Goal: Task Accomplishment & Management: Use online tool/utility

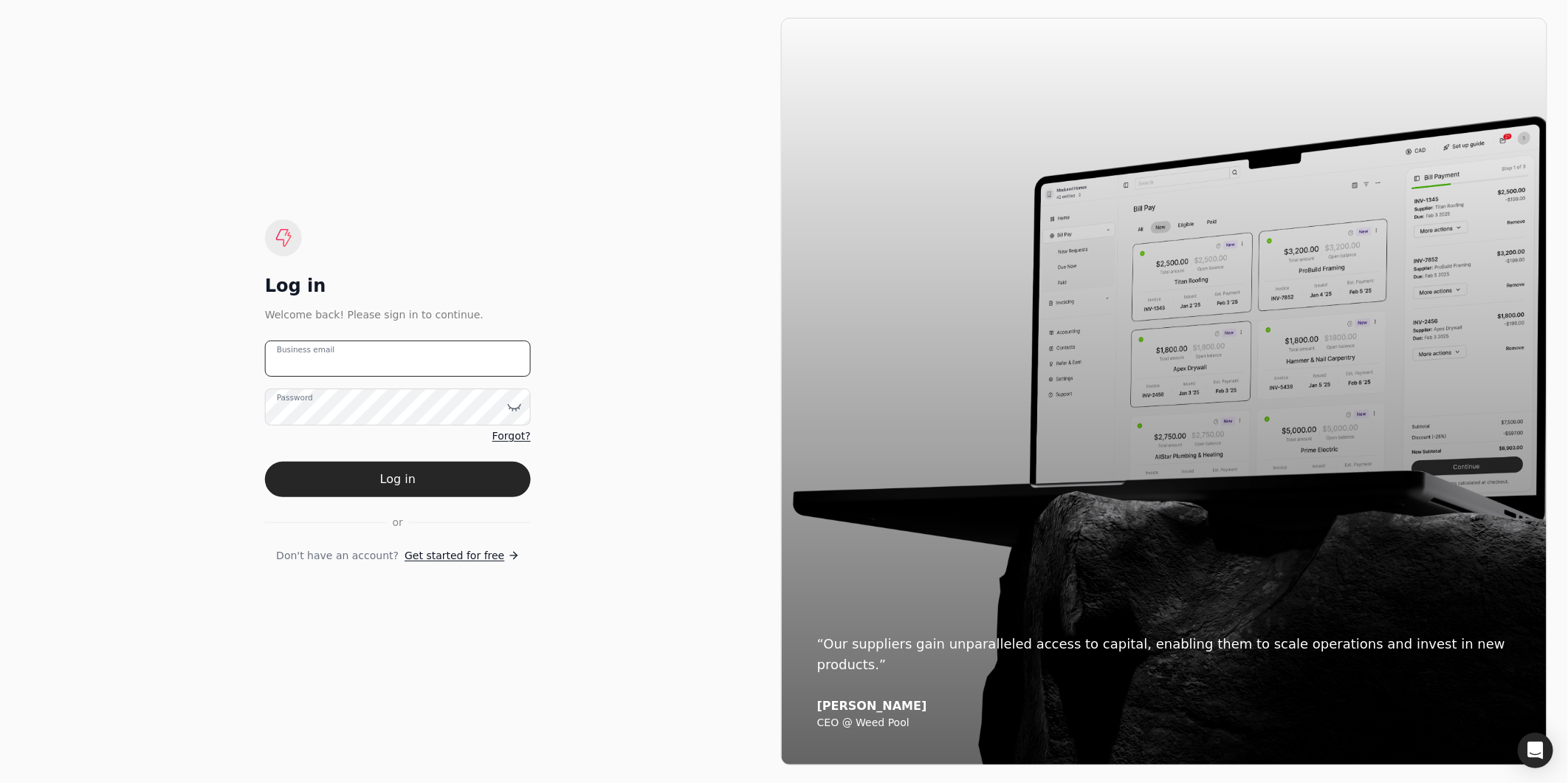
click at [409, 364] on email "Business email" at bounding box center [398, 358] width 266 height 36
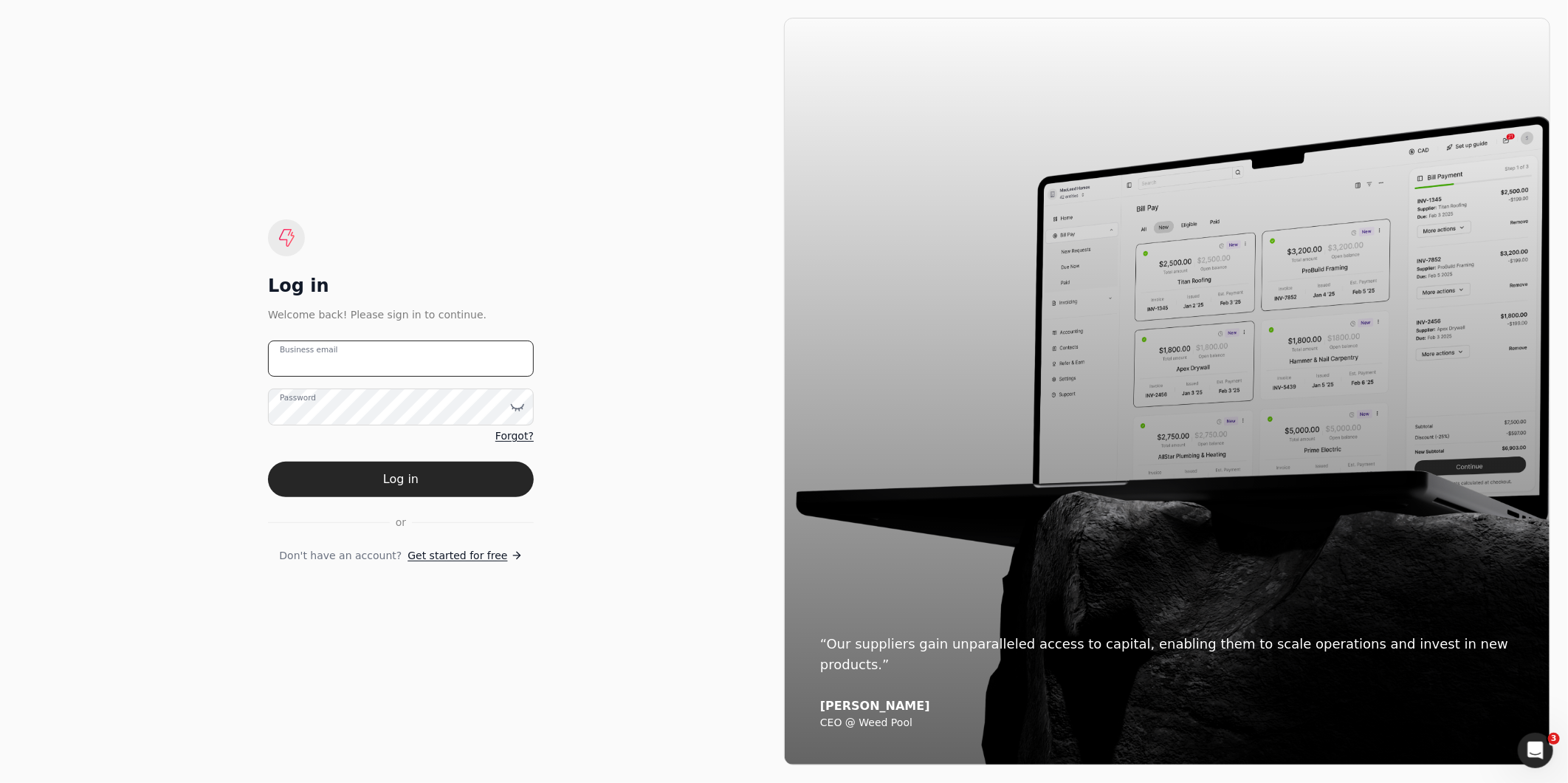
type email "[EMAIL_ADDRESS][DOMAIN_NAME]"
click at [268, 462] on button "Log in" at bounding box center [401, 479] width 266 height 36
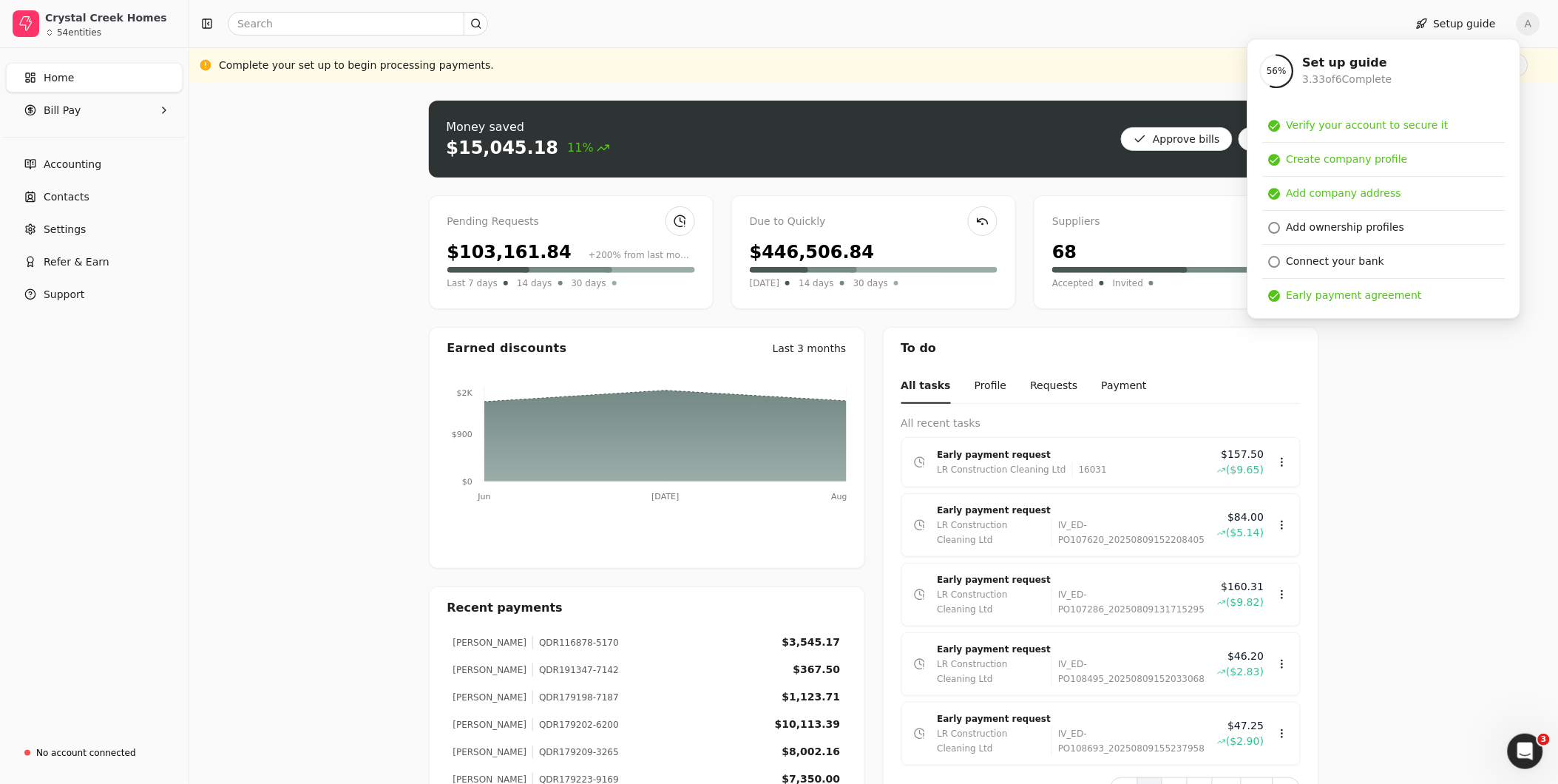
drag, startPoint x: 1450, startPoint y: 437, endPoint x: 1435, endPoint y: 425, distance: 19.2
click at [1450, 437] on div "Money saved $15,045.18 11% Approve bills Pay Pending Requests $103,161.84 +200%…" at bounding box center [874, 543] width 1369 height 920
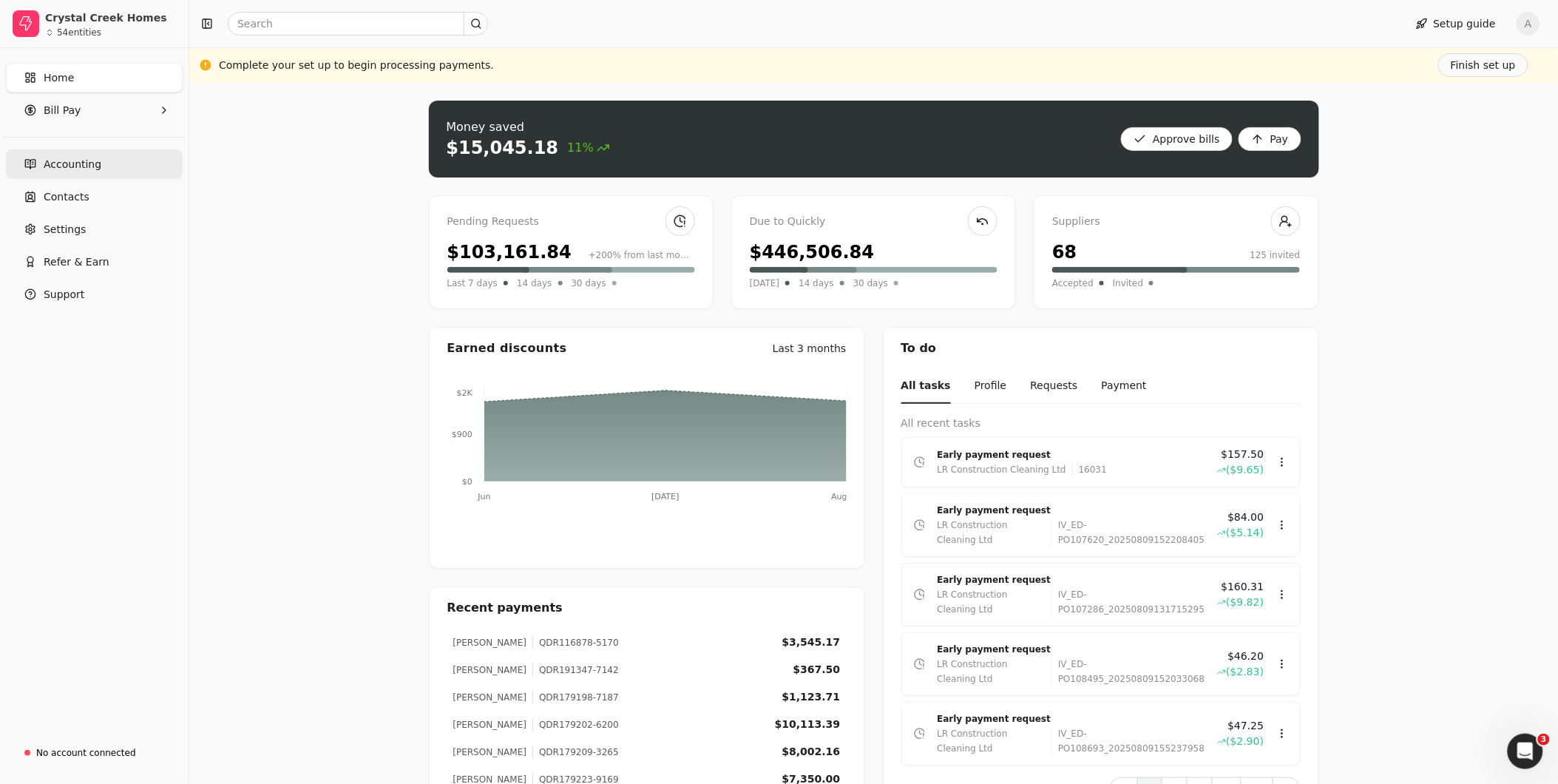
click at [99, 164] on link "Accounting" at bounding box center [94, 164] width 177 height 29
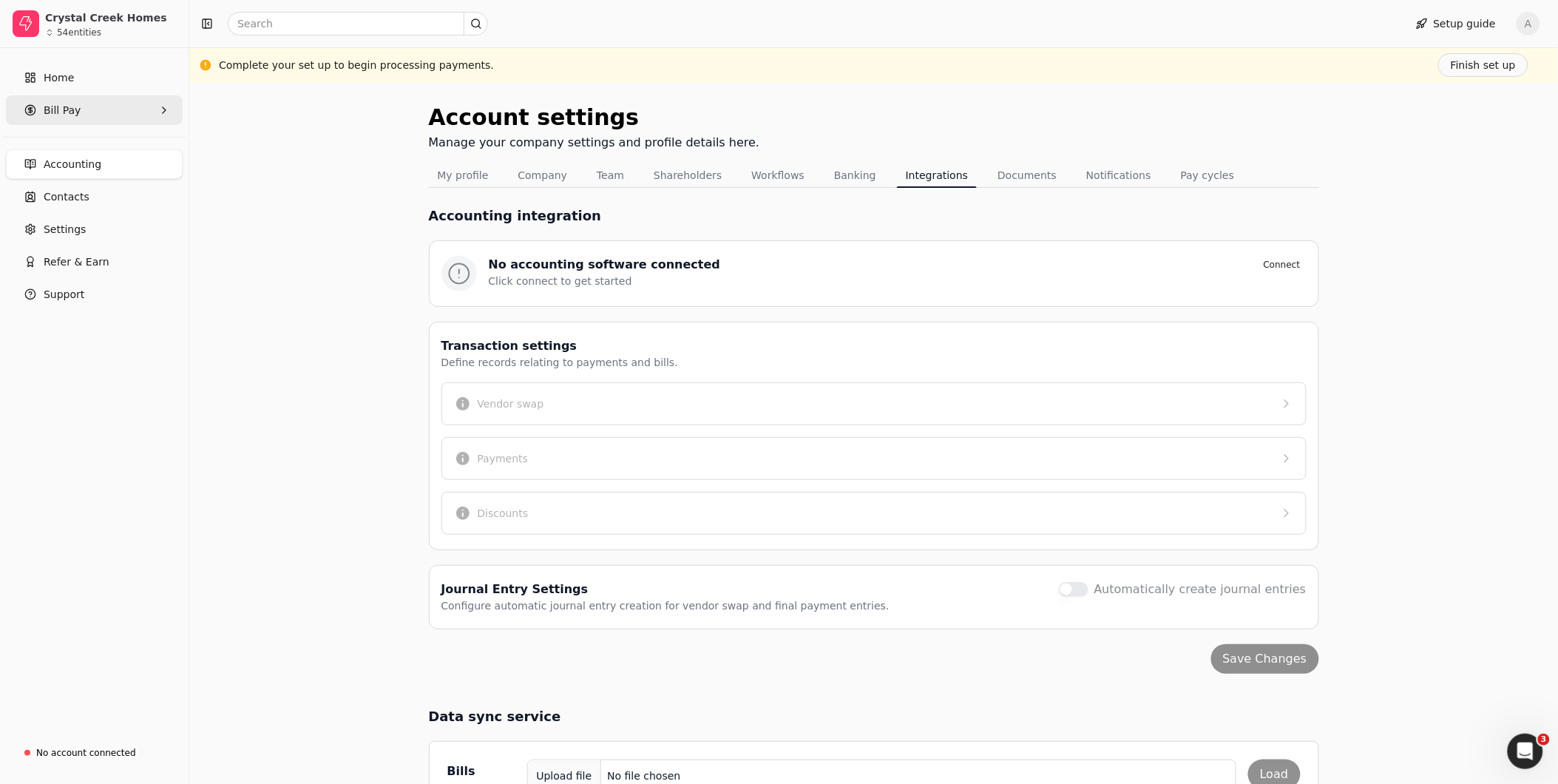
click at [43, 106] on span "Bill Pay" at bounding box center [62, 111] width 37 height 16
drag, startPoint x: 72, startPoint y: 176, endPoint x: 285, endPoint y: 183, distance: 213.1
click at [74, 176] on span "New Requests" at bounding box center [81, 179] width 74 height 16
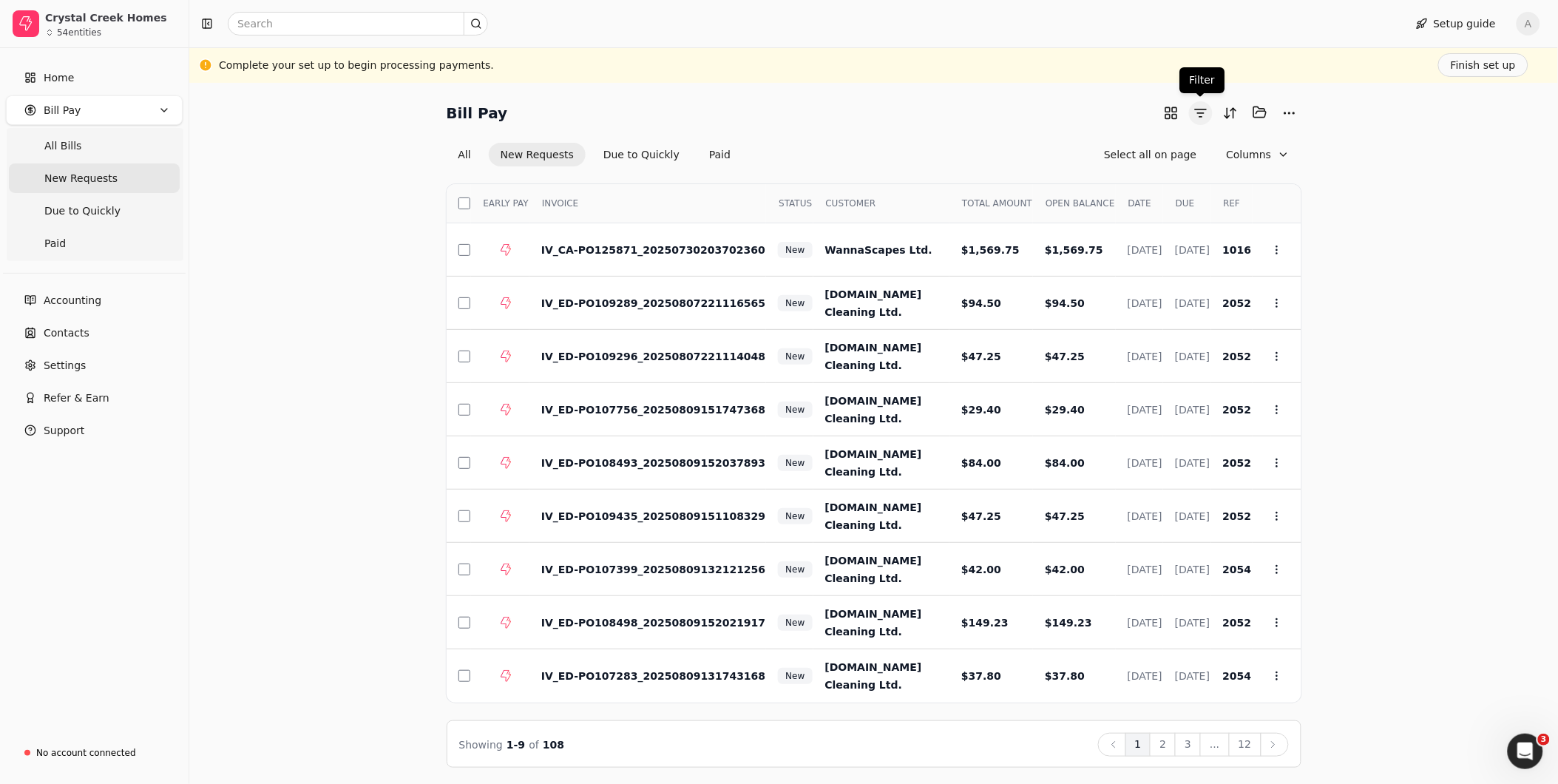
click at [1199, 113] on button "button" at bounding box center [1201, 113] width 24 height 24
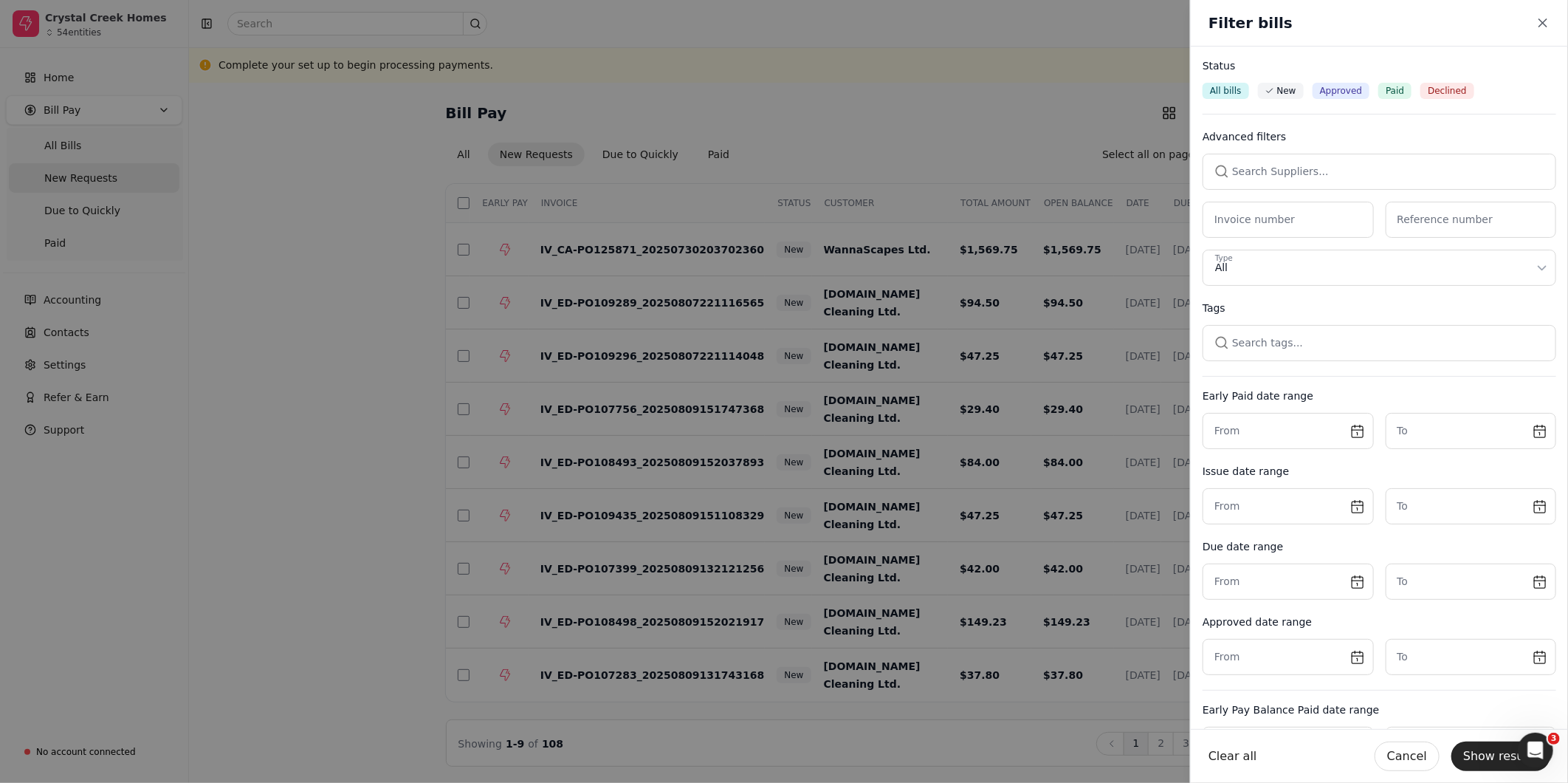
drag, startPoint x: 1280, startPoint y: 167, endPoint x: 1289, endPoint y: 165, distance: 9.2
click at [1280, 167] on button "button" at bounding box center [1379, 171] width 354 height 36
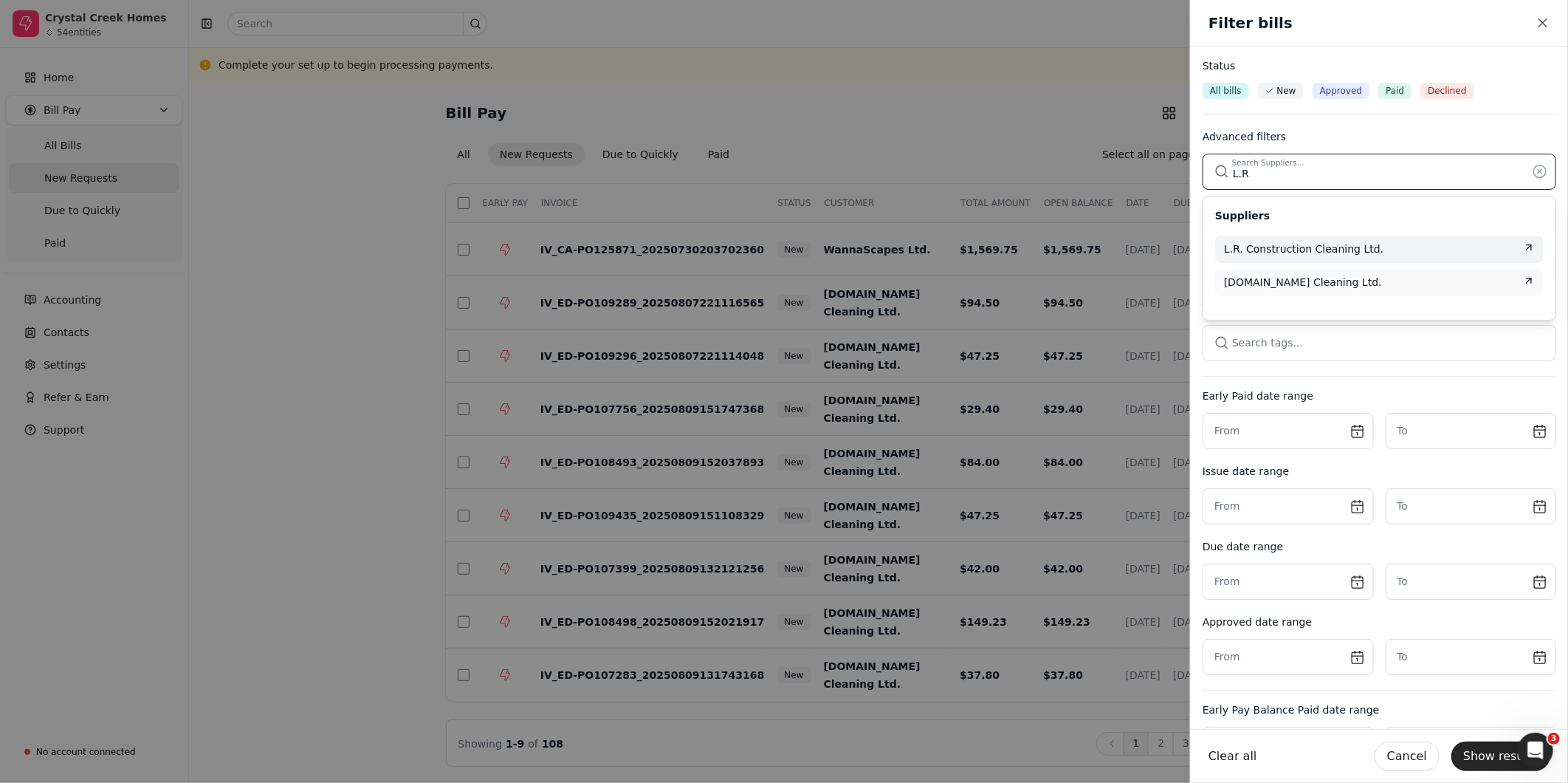
type input "L.R"
click at [1261, 245] on span "L.R. Construction Cleaning Ltd." at bounding box center [1304, 249] width 159 height 16
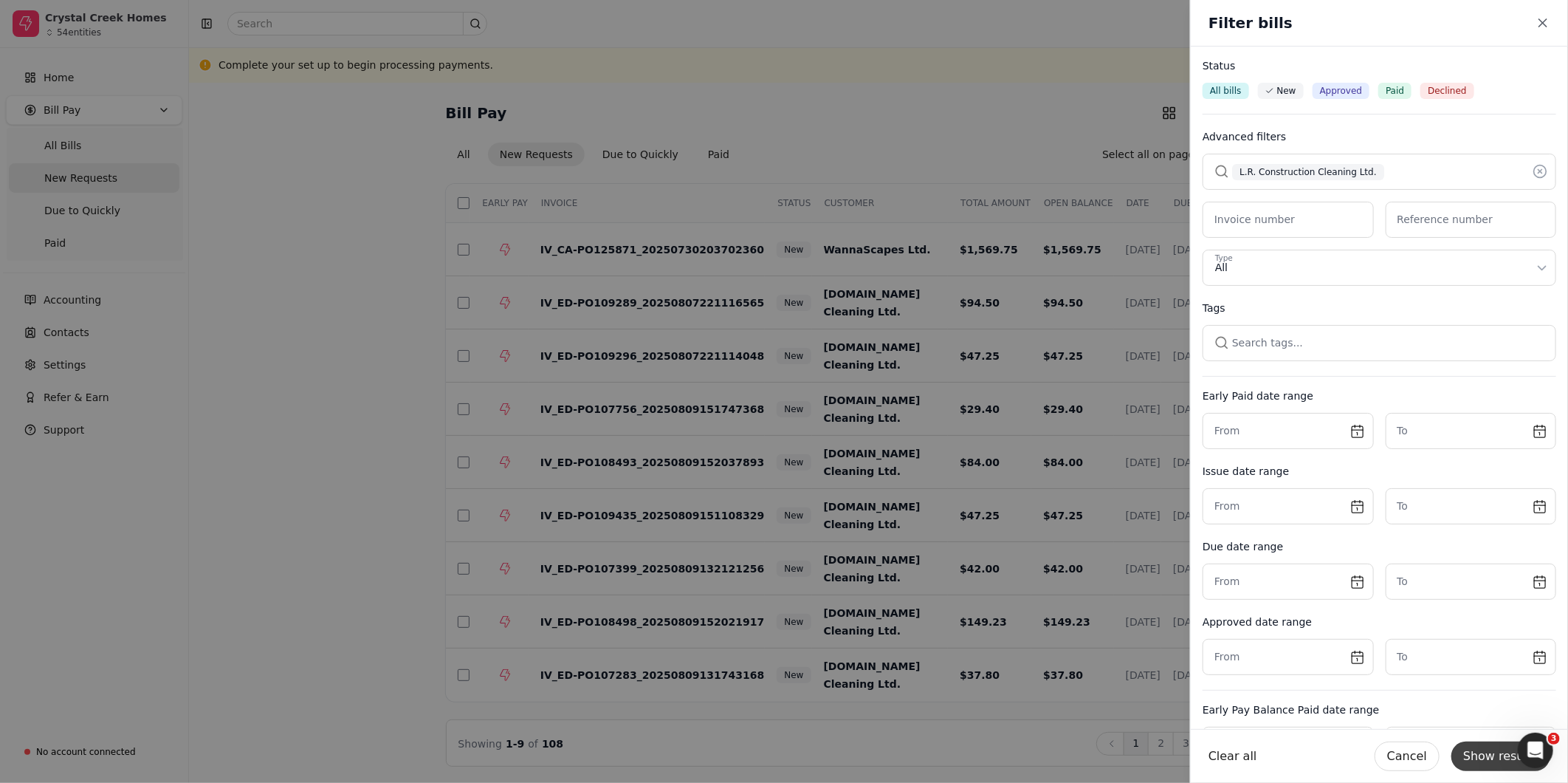
click at [1499, 757] on button "Show results" at bounding box center [1500, 755] width 99 height 29
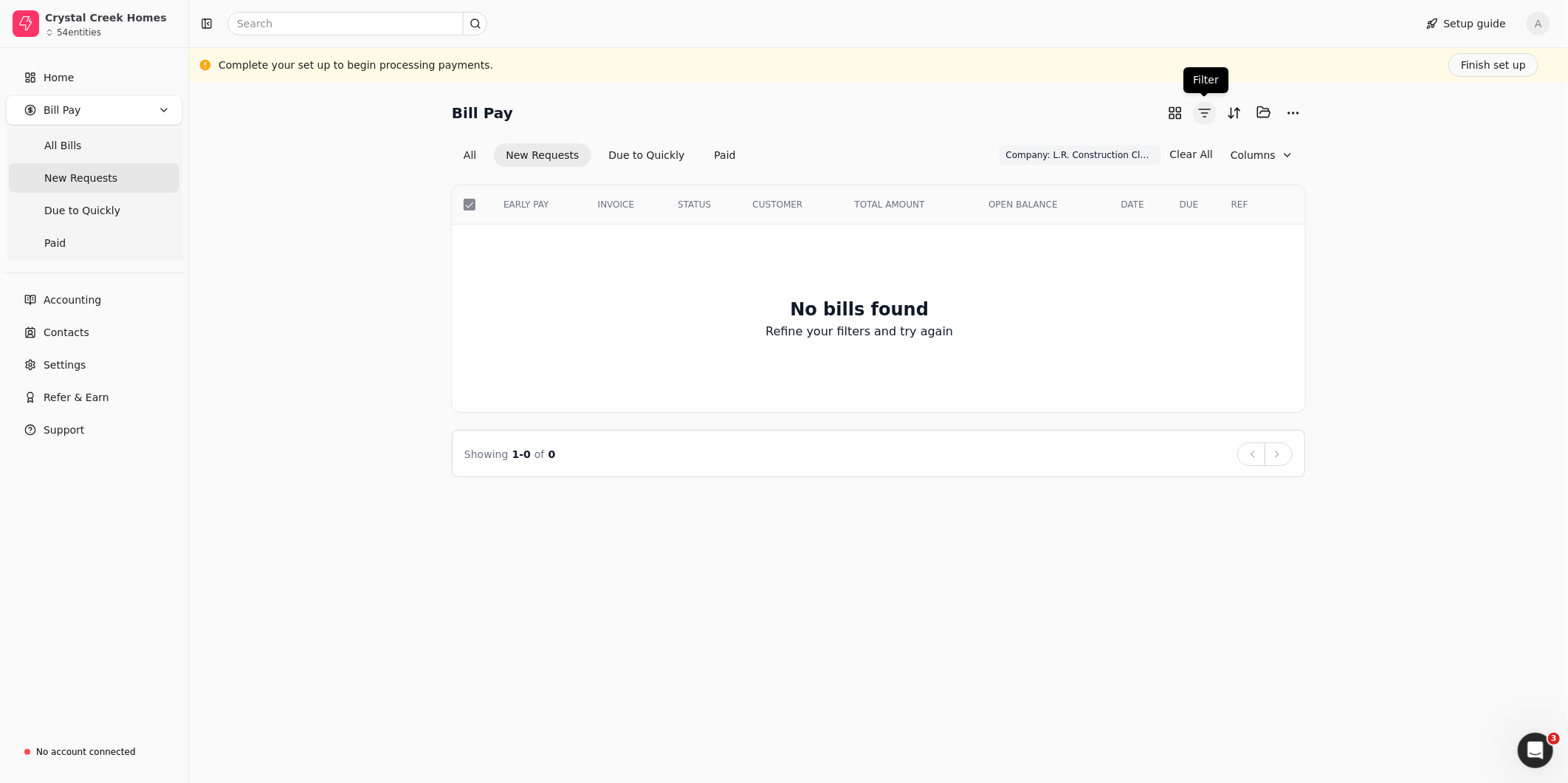
click at [1209, 117] on button "button" at bounding box center [1205, 113] width 24 height 24
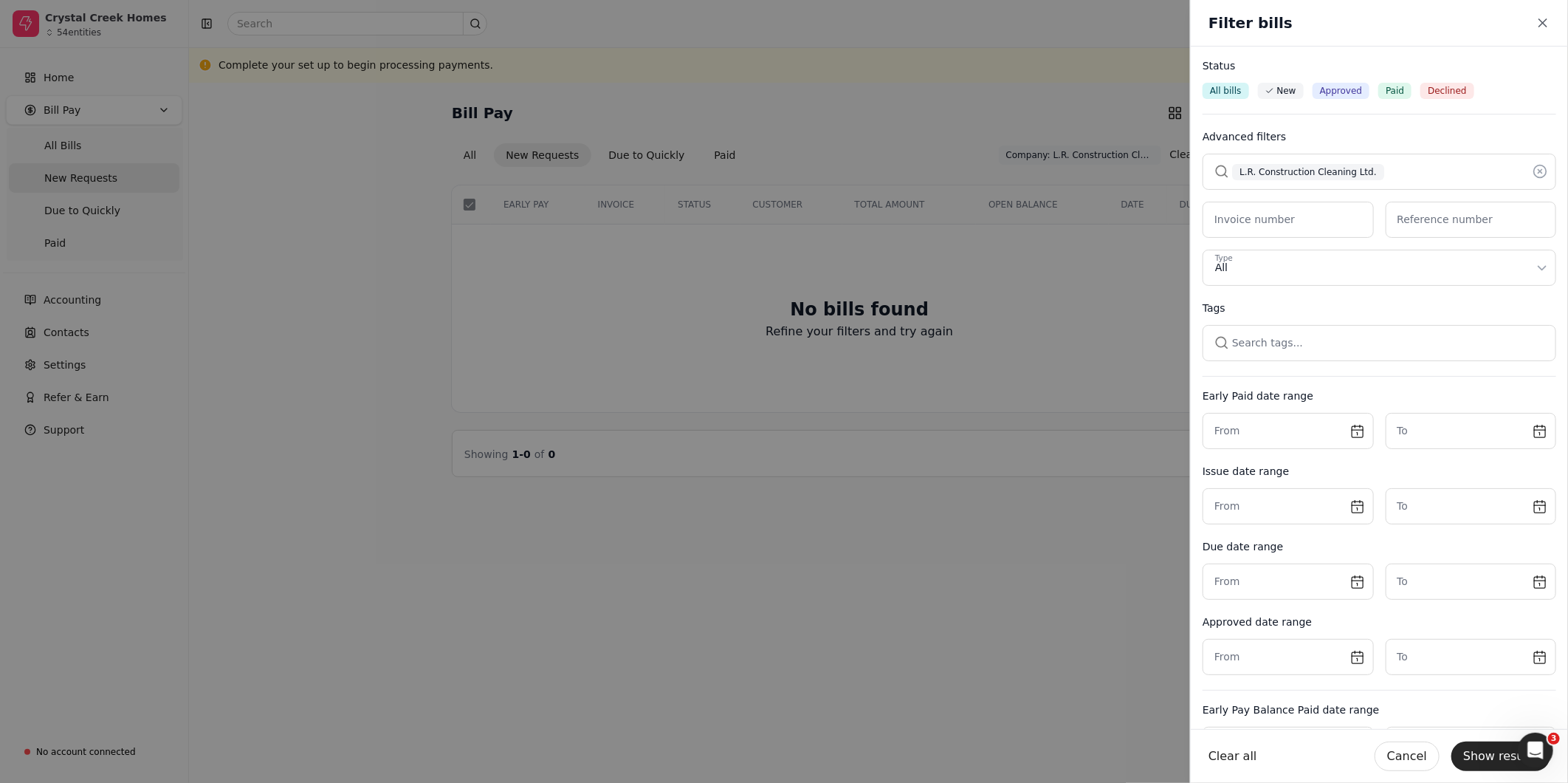
click at [1359, 165] on button "button" at bounding box center [1379, 171] width 354 height 36
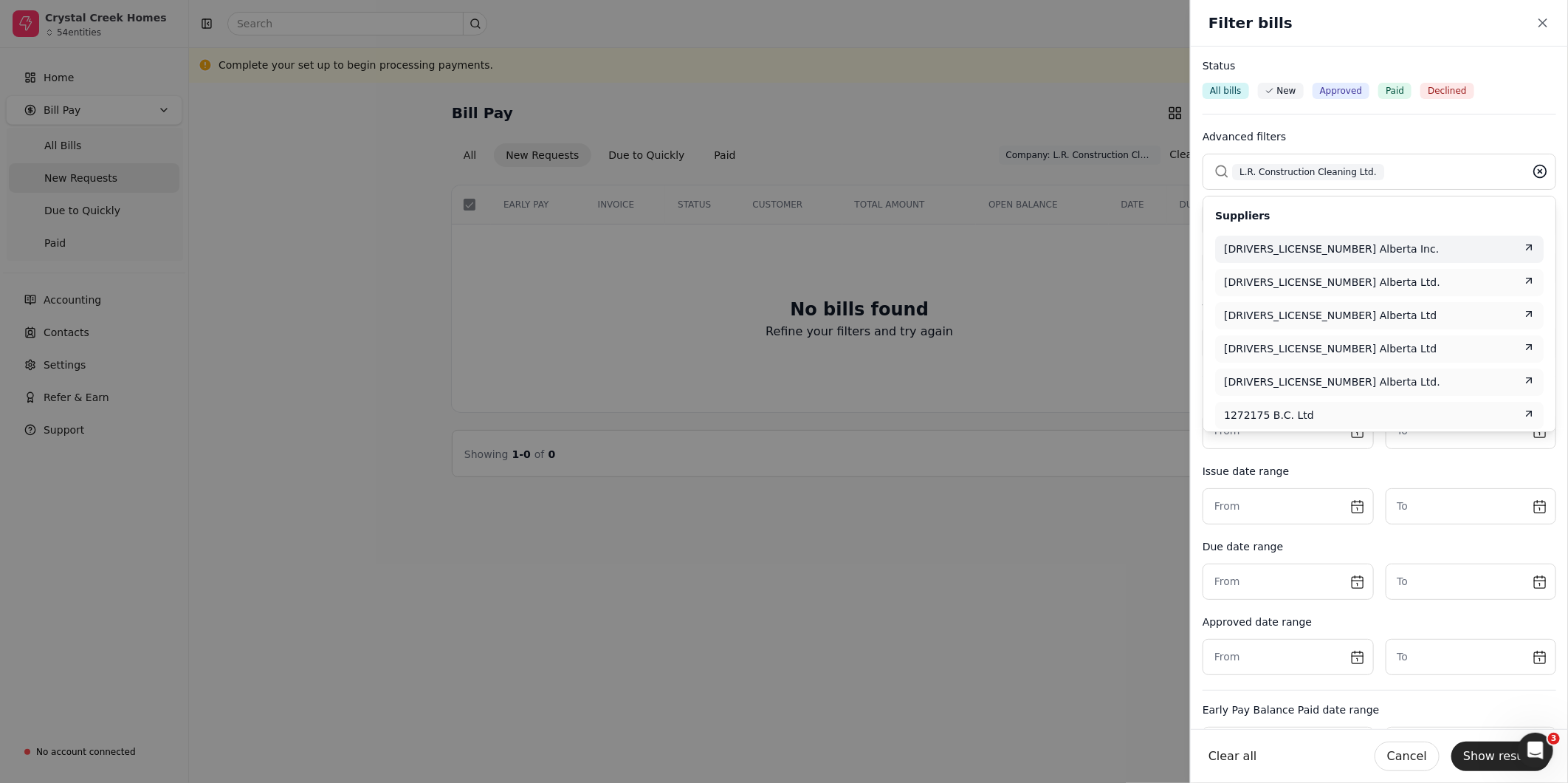
click at [1539, 173] on icon at bounding box center [1540, 171] width 4 height 4
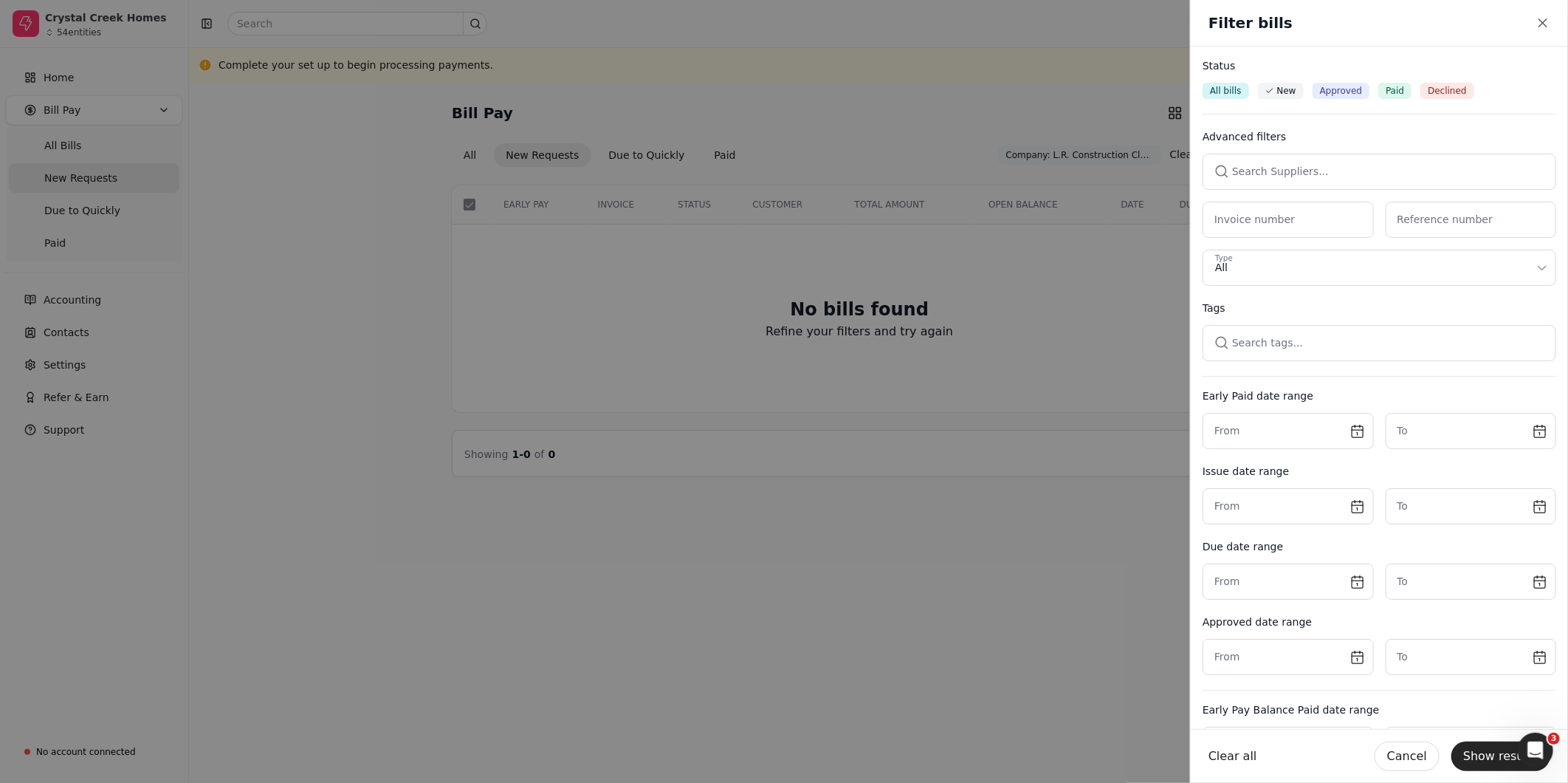
click at [1319, 171] on button "button" at bounding box center [1379, 171] width 354 height 36
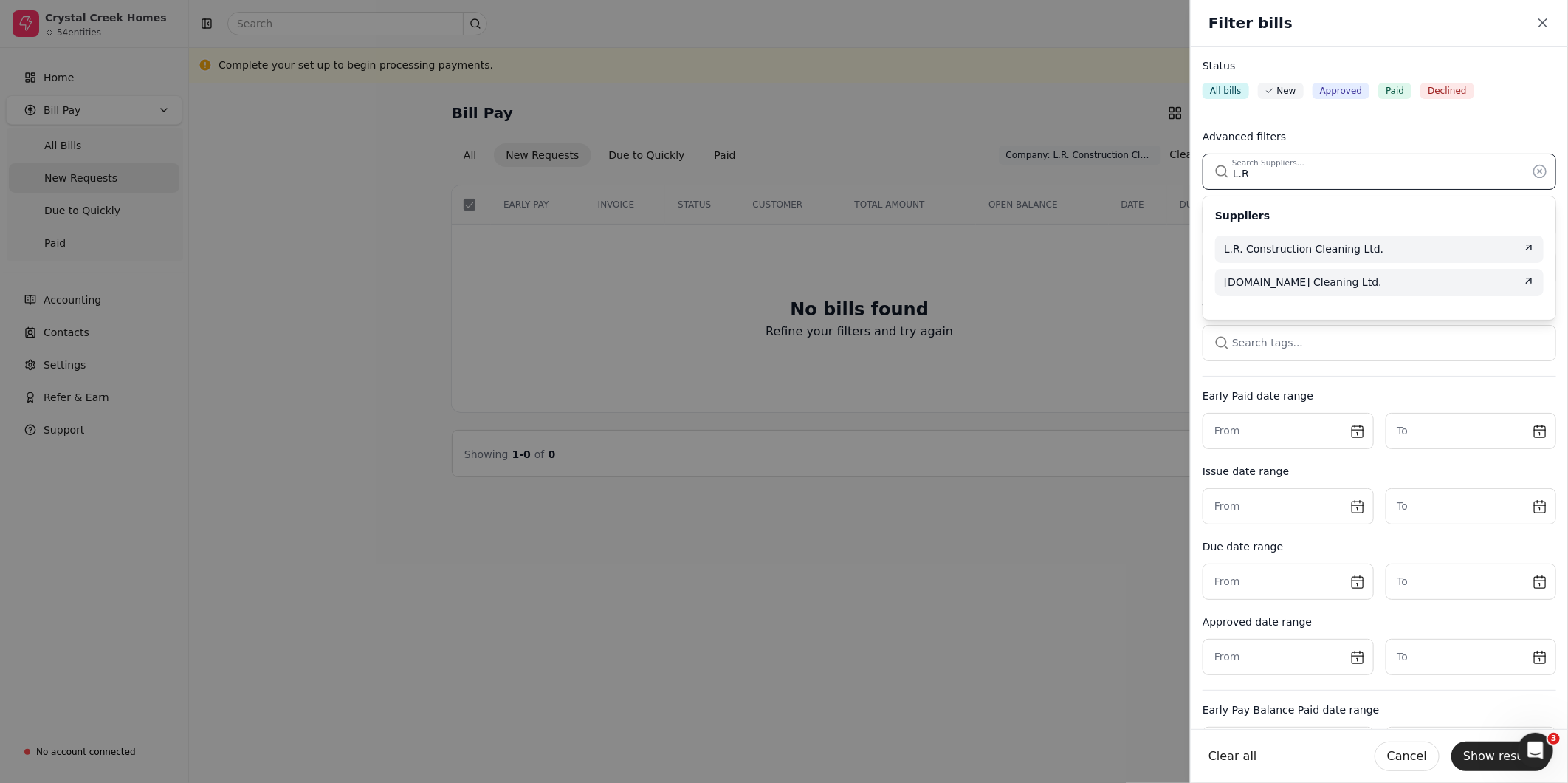
type input "L.R"
click at [1272, 279] on span "[DOMAIN_NAME] Cleaning Ltd." at bounding box center [1303, 283] width 158 height 16
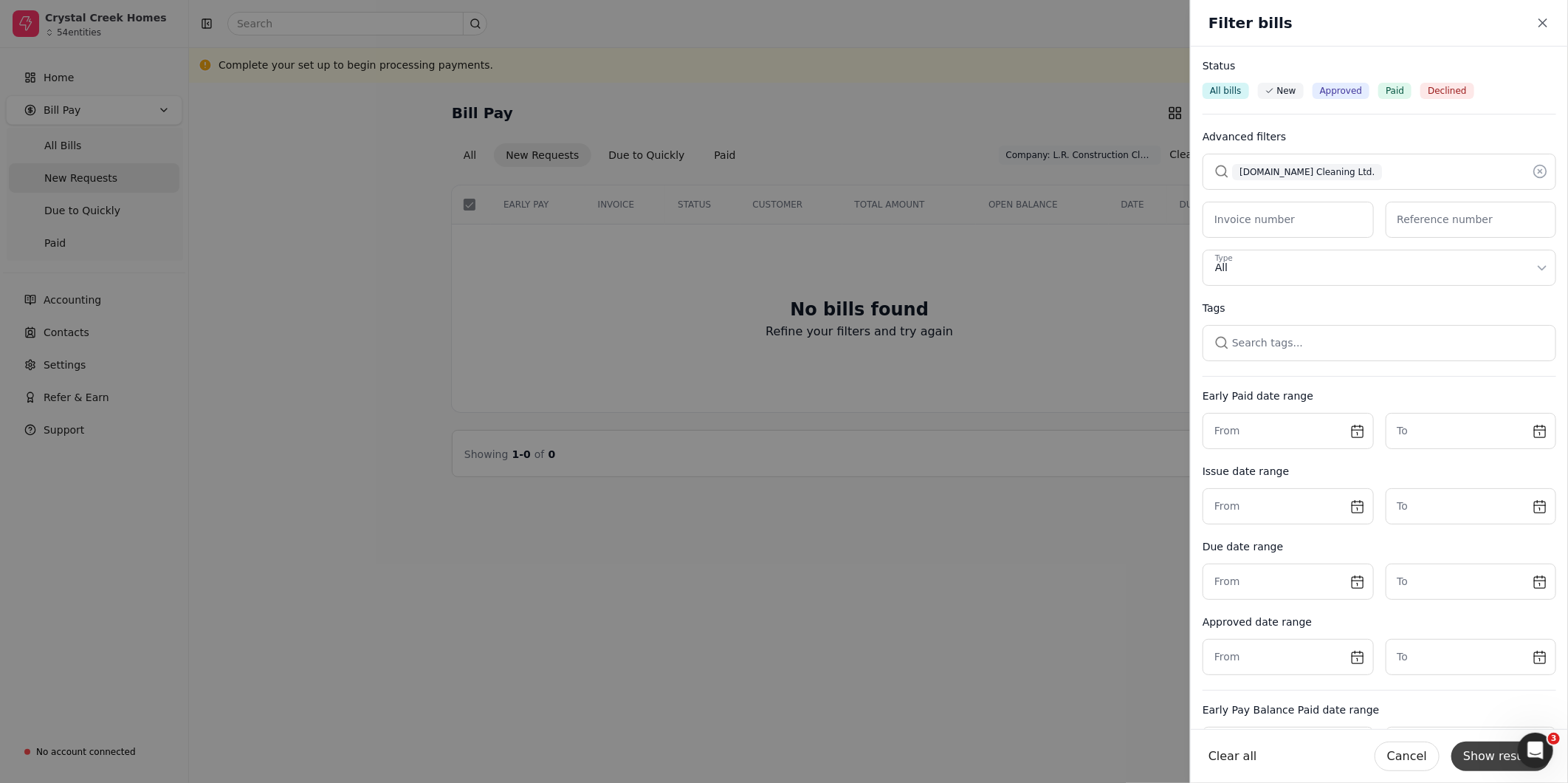
click at [1488, 757] on button "Show results" at bounding box center [1500, 755] width 99 height 29
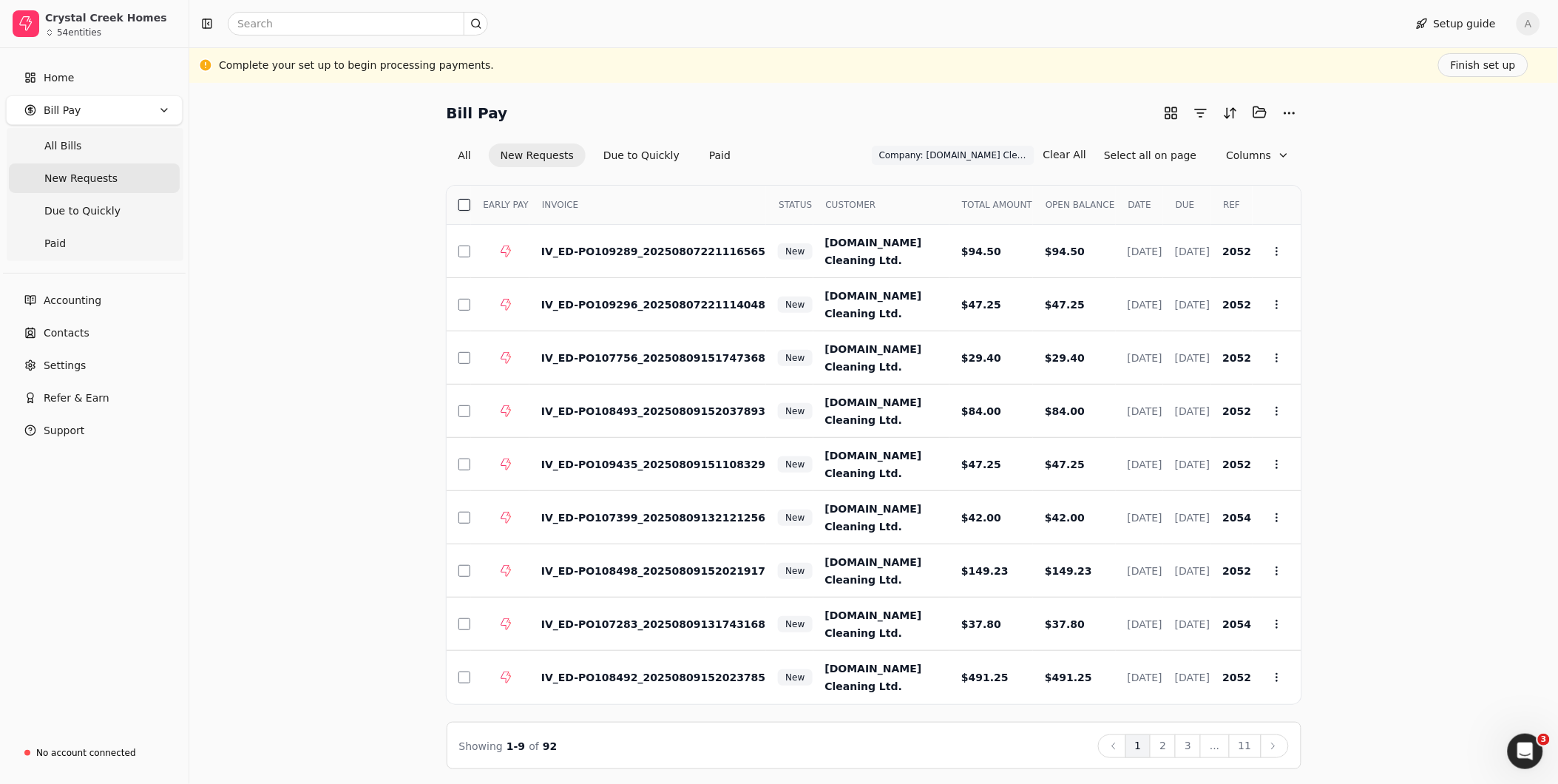
click at [462, 203] on button "button" at bounding box center [464, 205] width 12 height 12
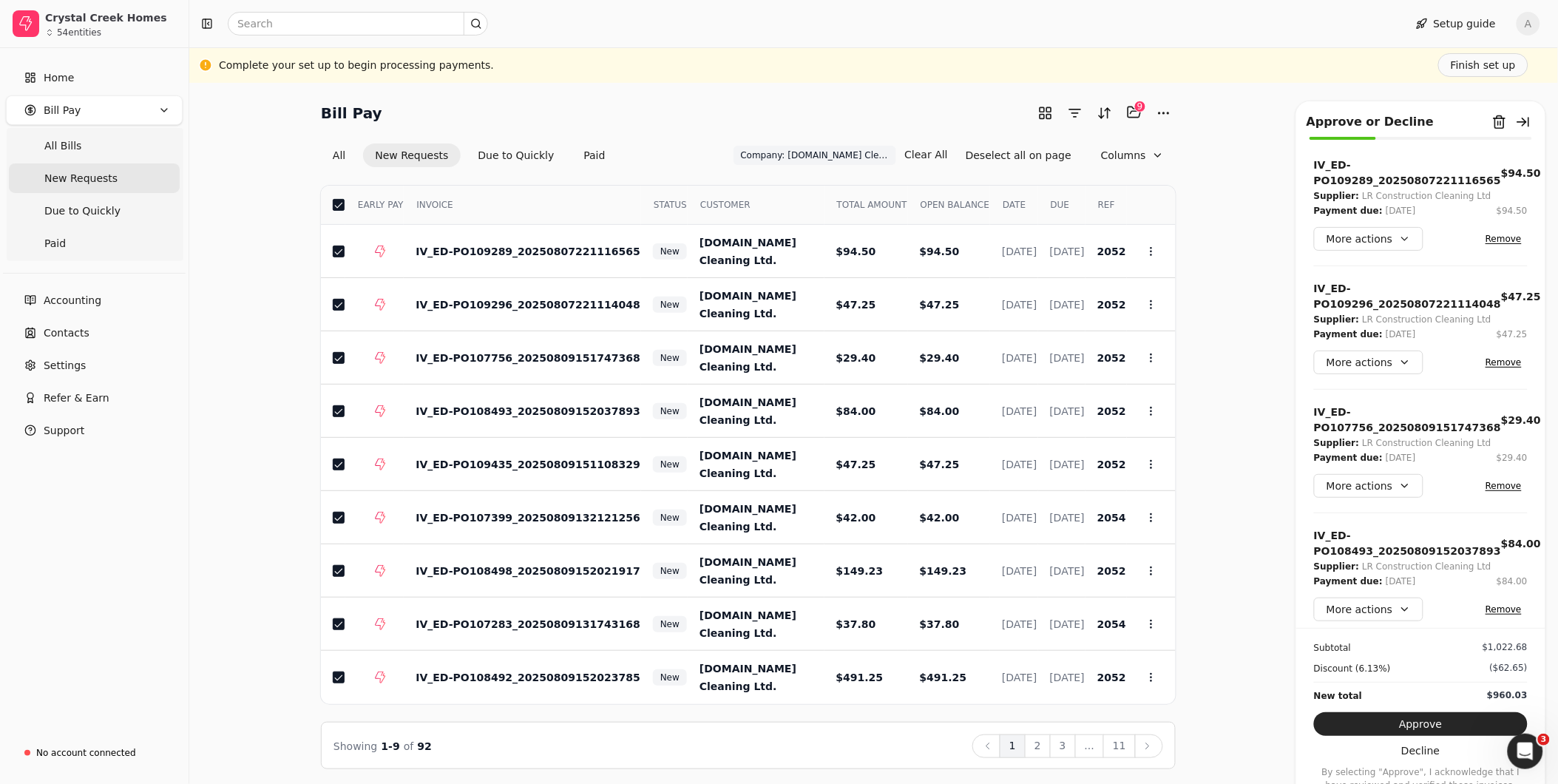
click at [1044, 748] on button "2" at bounding box center [1038, 746] width 26 height 24
click at [334, 205] on button "button" at bounding box center [338, 205] width 12 height 12
click at [1065, 741] on button "3" at bounding box center [1063, 746] width 26 height 24
click at [336, 201] on button "button" at bounding box center [338, 205] width 12 height 12
click at [1066, 751] on button "4" at bounding box center [1063, 746] width 26 height 24
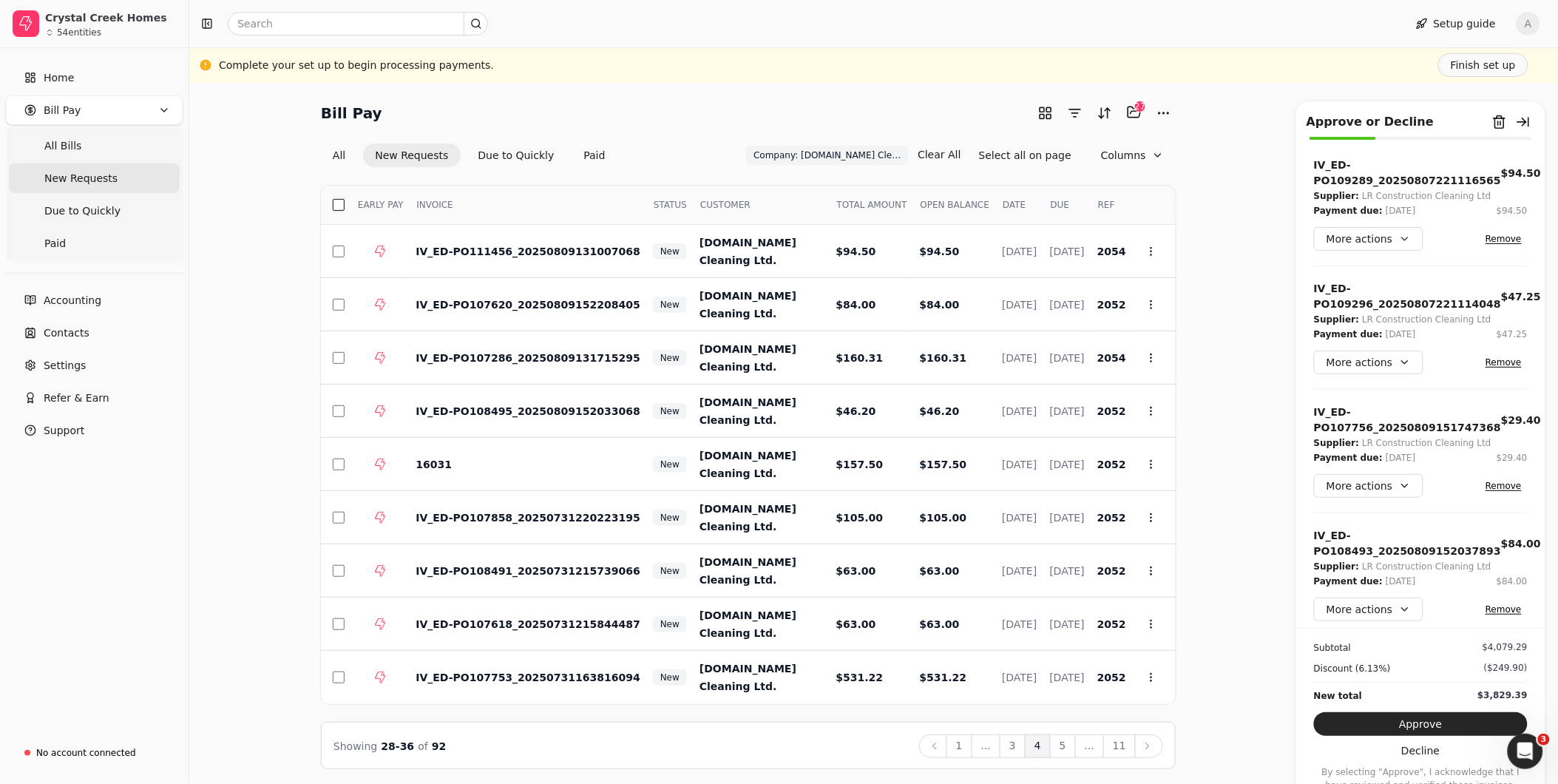
click at [340, 204] on button "button" at bounding box center [338, 205] width 12 height 12
drag, startPoint x: 334, startPoint y: 462, endPoint x: 353, endPoint y: 465, distance: 19.2
click at [334, 462] on button "button" at bounding box center [338, 464] width 12 height 12
click at [1066, 748] on button "5" at bounding box center [1063, 746] width 26 height 24
click at [338, 203] on button "button" at bounding box center [338, 205] width 12 height 12
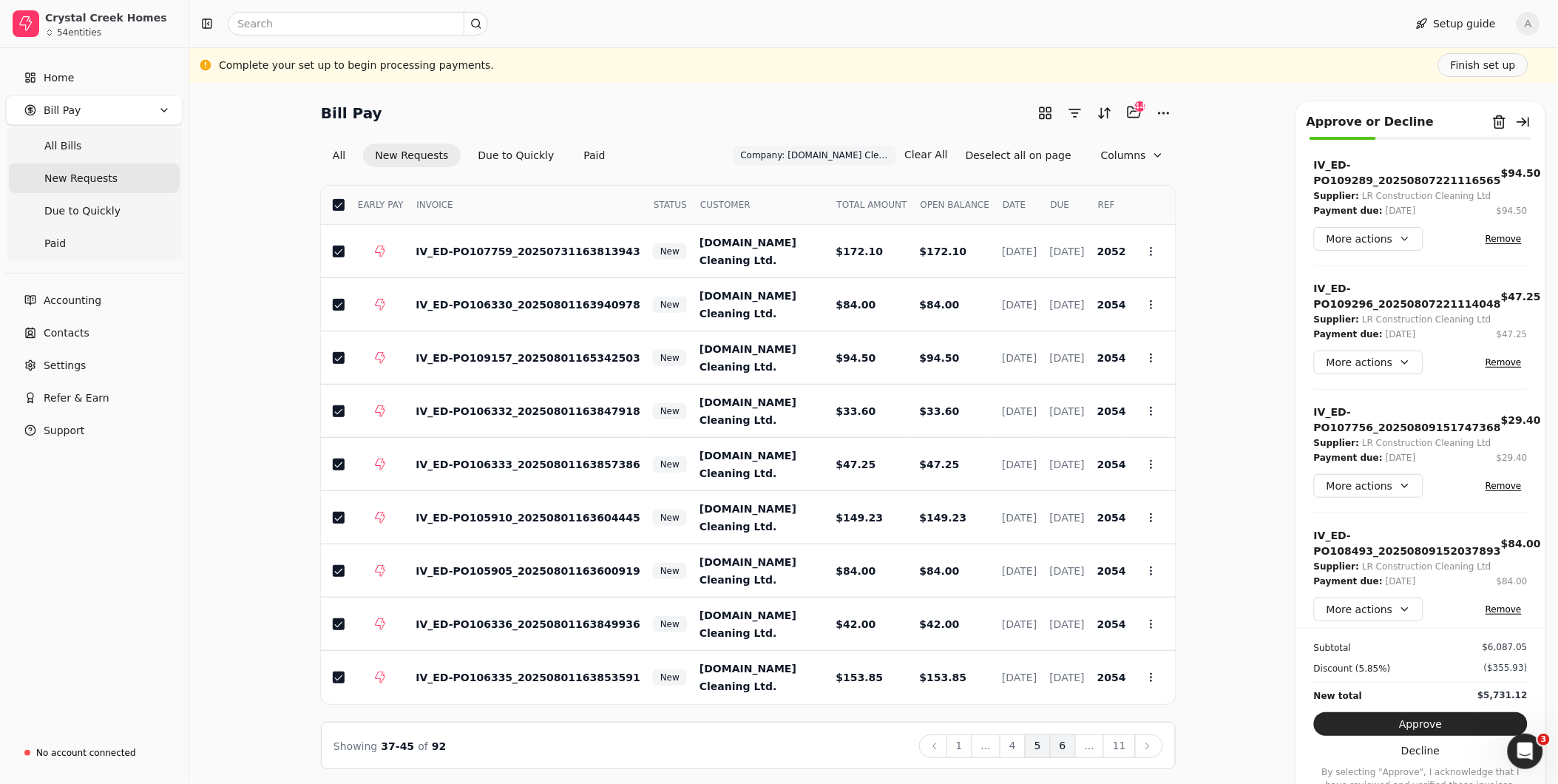
click at [1060, 743] on button "6" at bounding box center [1063, 746] width 26 height 24
click at [331, 204] on th "Select" at bounding box center [333, 205] width 25 height 40
click at [329, 205] on th "Select" at bounding box center [333, 205] width 25 height 40
click at [338, 205] on button "button" at bounding box center [338, 205] width 12 height 12
